Goal: Obtain resource: Download file/media

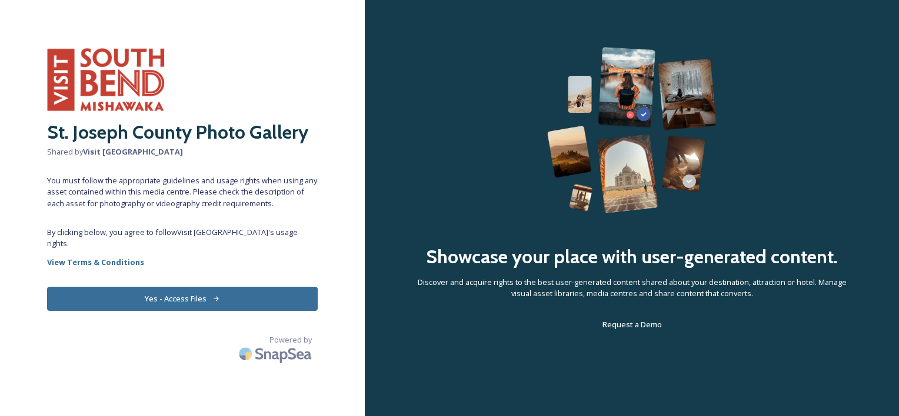
click at [175, 295] on button "Yes - Access Files" at bounding box center [182, 299] width 271 height 24
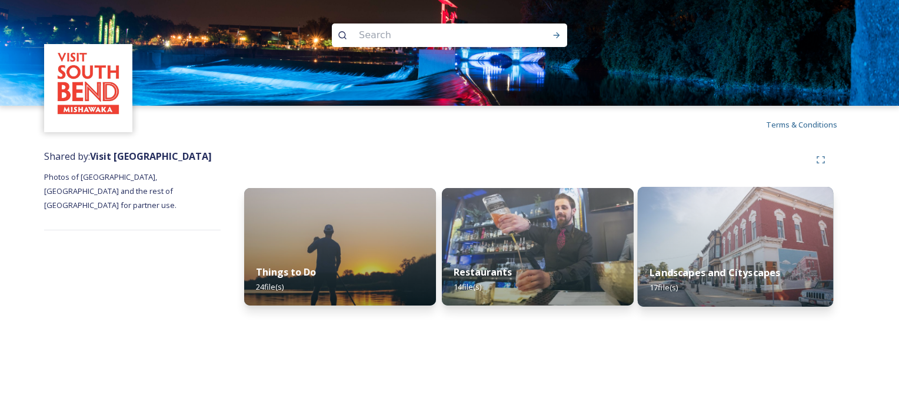
click at [683, 251] on img at bounding box center [736, 247] width 196 height 120
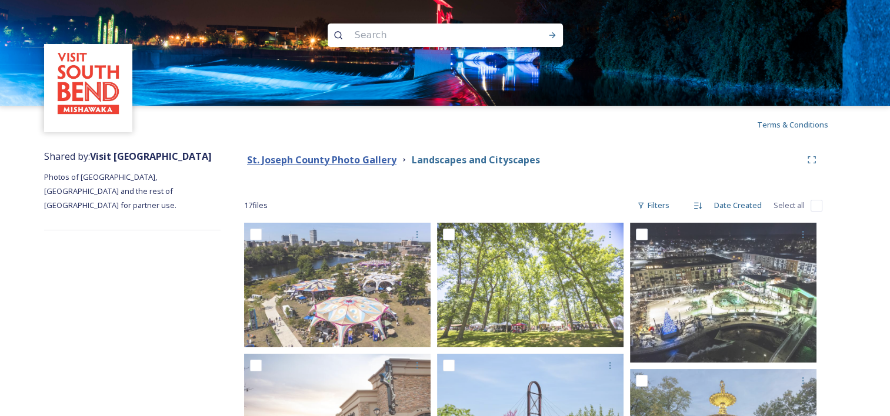
click at [327, 154] on strong "St. Joseph County Photo Gallery" at bounding box center [321, 160] width 149 height 13
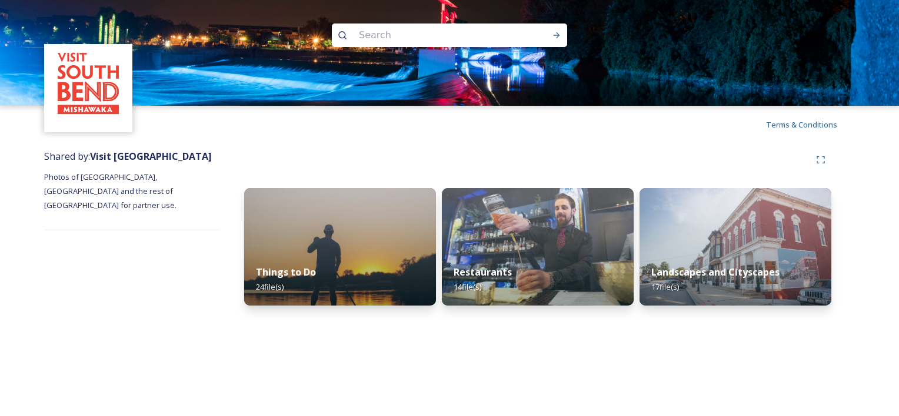
click at [324, 161] on div at bounding box center [537, 159] width 587 height 21
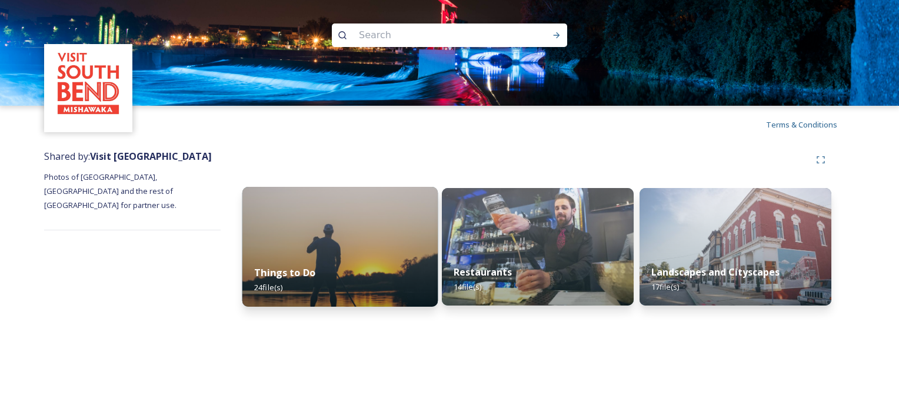
click at [311, 259] on div "Things to Do 24 file(s)" at bounding box center [340, 280] width 196 height 54
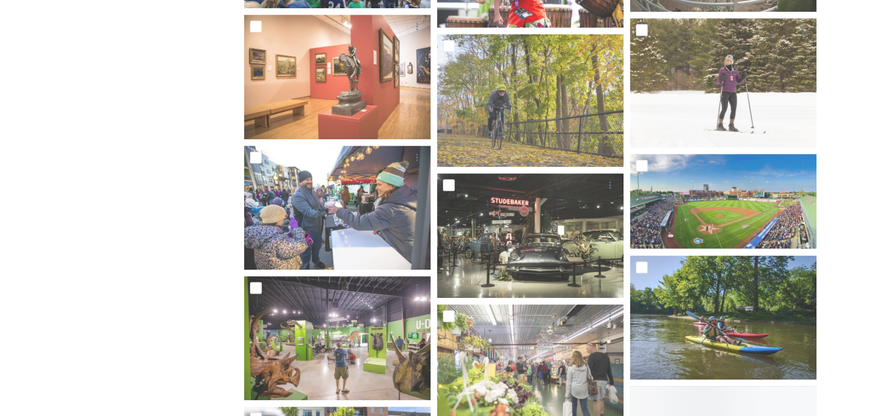
scroll to position [606, 0]
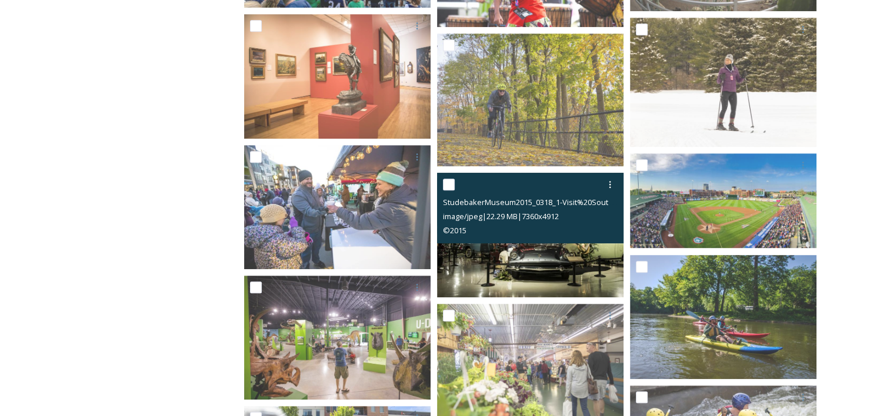
click at [515, 256] on img at bounding box center [530, 235] width 186 height 124
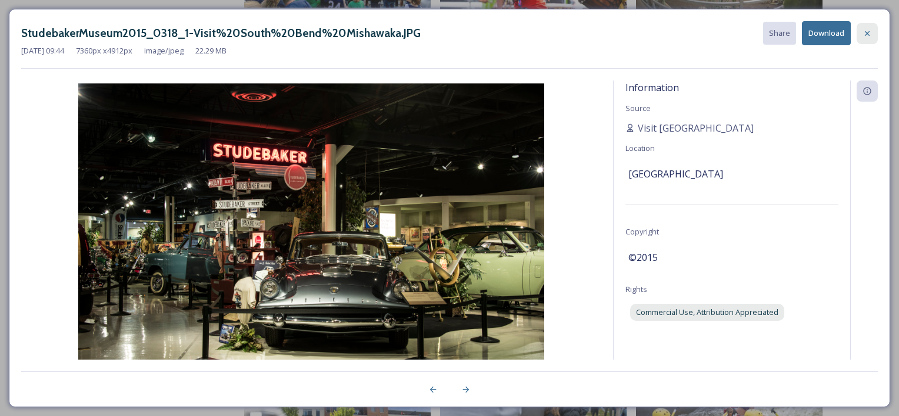
click at [868, 29] on icon at bounding box center [866, 33] width 9 height 9
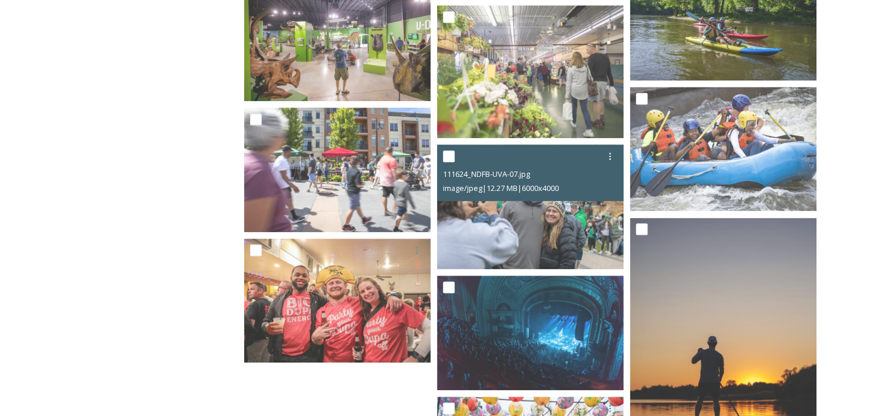
scroll to position [1035, 0]
